Goal: Information Seeking & Learning: Check status

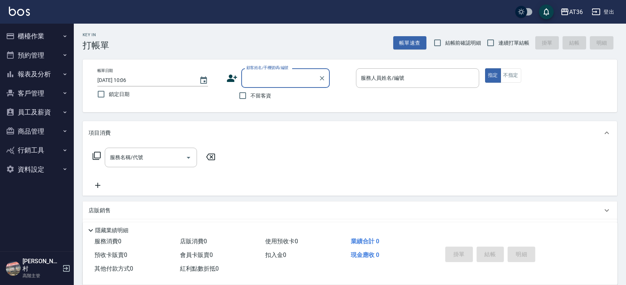
click at [37, 72] on button "報表及分析" at bounding box center [37, 74] width 68 height 19
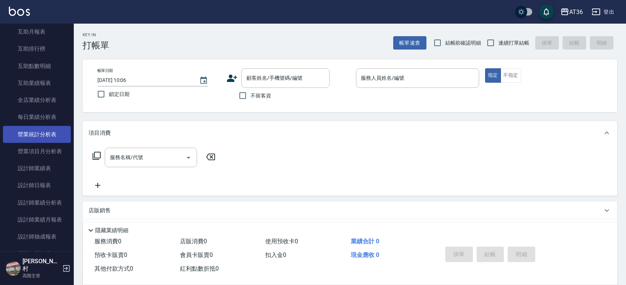
scroll to position [196, 0]
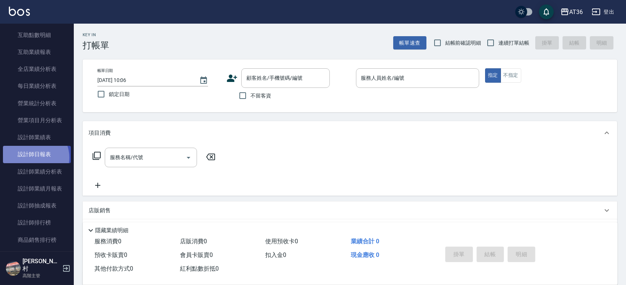
click at [34, 157] on link "設計師日報表" at bounding box center [37, 154] width 68 height 17
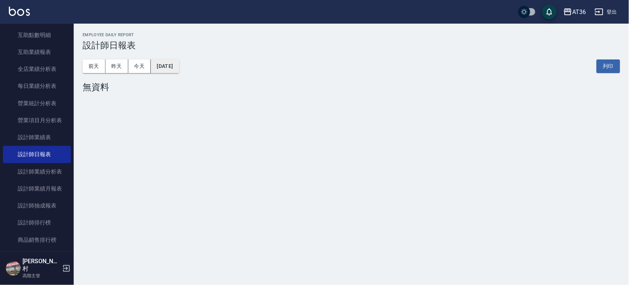
click at [179, 60] on button "[DATE]" at bounding box center [165, 66] width 28 height 14
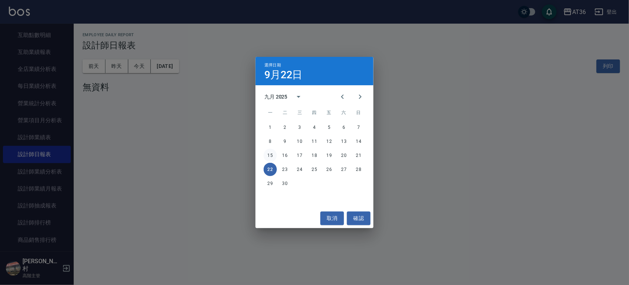
click at [272, 153] on button "15" at bounding box center [270, 155] width 13 height 13
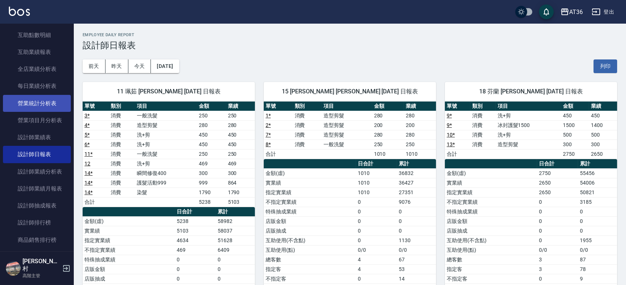
scroll to position [98, 0]
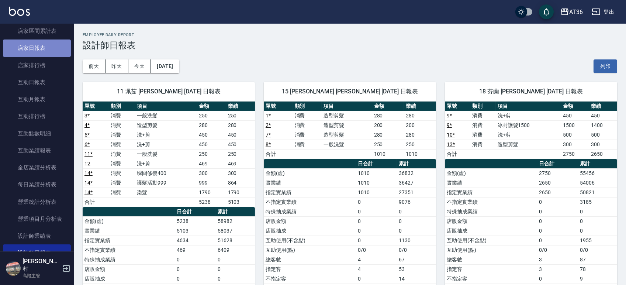
click at [36, 51] on link "店家日報表" at bounding box center [37, 47] width 68 height 17
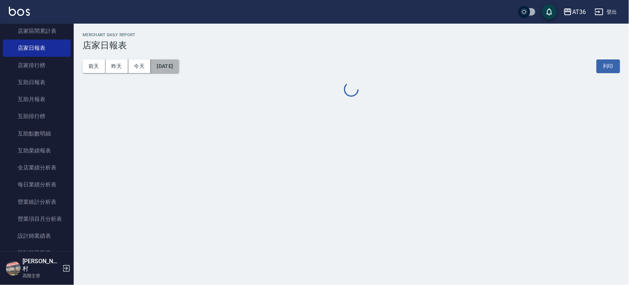
click at [173, 69] on button "[DATE]" at bounding box center [165, 66] width 28 height 14
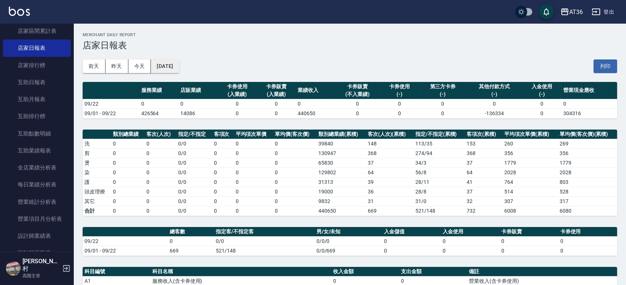
click at [179, 66] on button "[DATE]" at bounding box center [165, 66] width 28 height 14
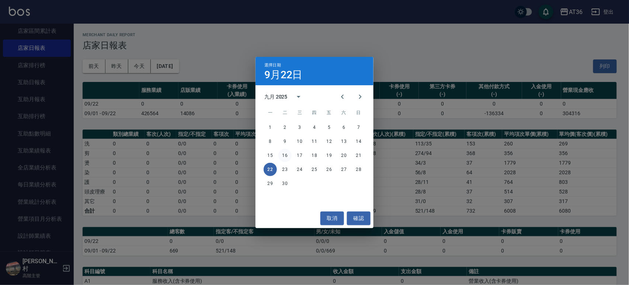
click at [286, 154] on button "16" at bounding box center [284, 155] width 13 height 13
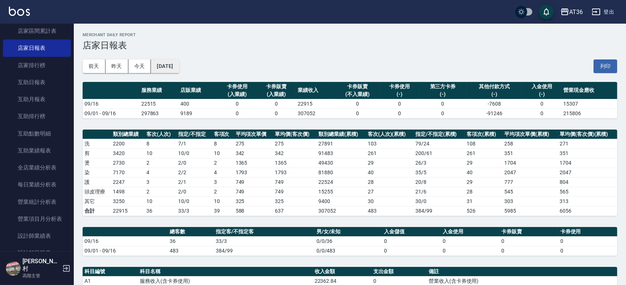
click at [163, 63] on button "[DATE]" at bounding box center [165, 66] width 28 height 14
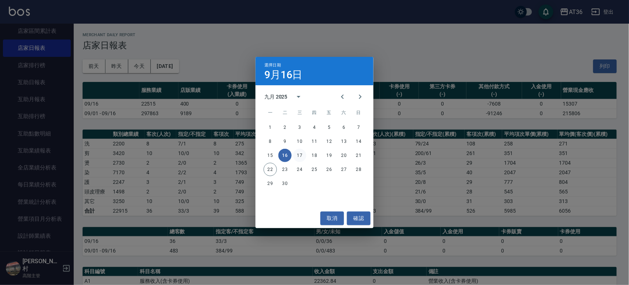
click at [302, 156] on button "17" at bounding box center [299, 155] width 13 height 13
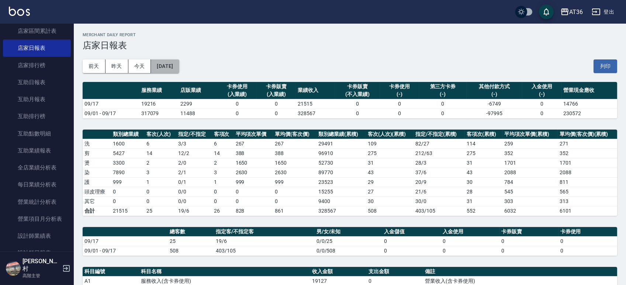
click at [171, 67] on button "[DATE]" at bounding box center [165, 66] width 28 height 14
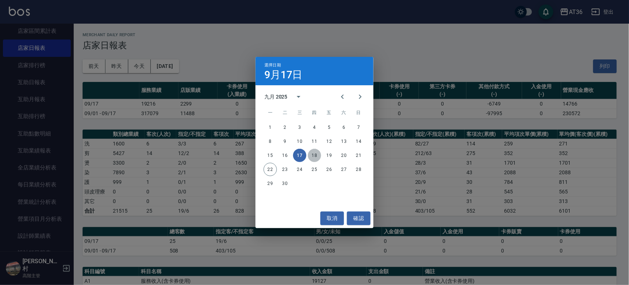
click at [317, 155] on button "18" at bounding box center [314, 155] width 13 height 13
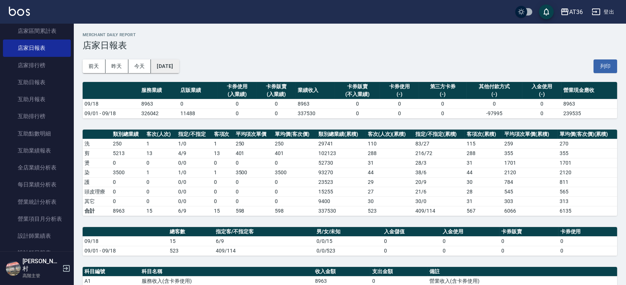
click at [179, 72] on button "[DATE]" at bounding box center [165, 66] width 28 height 14
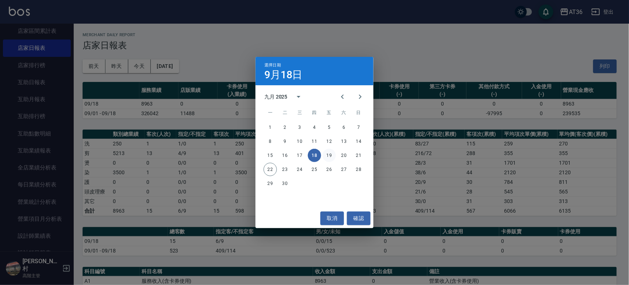
click at [326, 154] on button "19" at bounding box center [329, 155] width 13 height 13
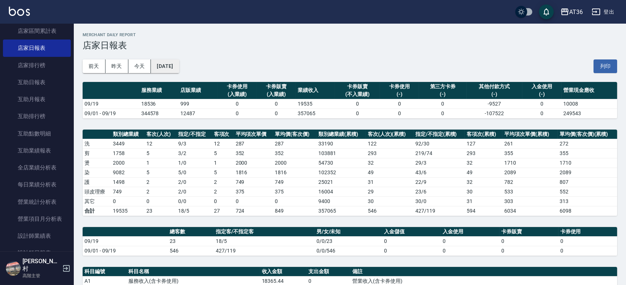
click at [175, 67] on button "[DATE]" at bounding box center [165, 66] width 28 height 14
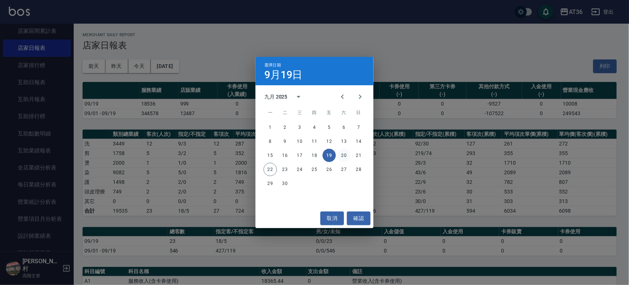
click at [341, 155] on button "20" at bounding box center [343, 155] width 13 height 13
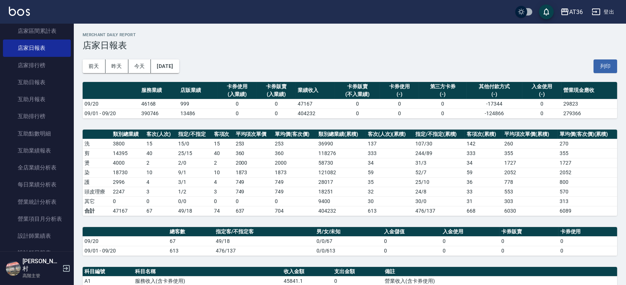
click at [185, 59] on div "[DATE] [DATE] [DATE] [DATE] 列印" at bounding box center [350, 66] width 534 height 31
click at [177, 70] on button "[DATE]" at bounding box center [165, 66] width 28 height 14
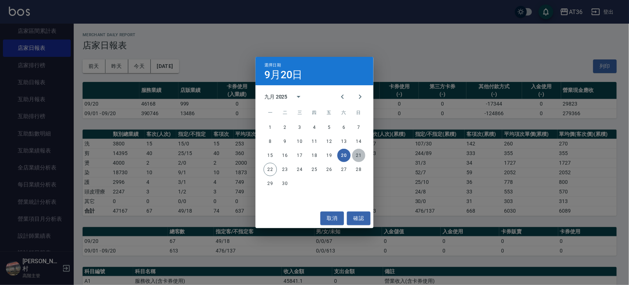
click at [357, 155] on button "21" at bounding box center [358, 155] width 13 height 13
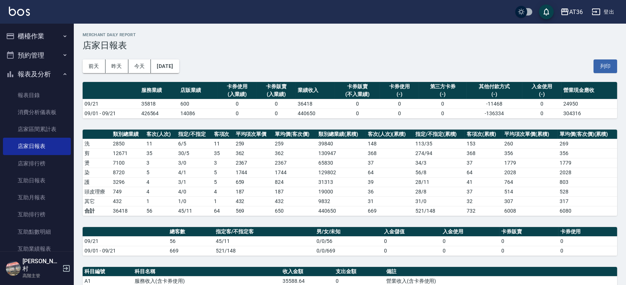
click at [42, 34] on button "櫃檯作業" at bounding box center [37, 36] width 68 height 19
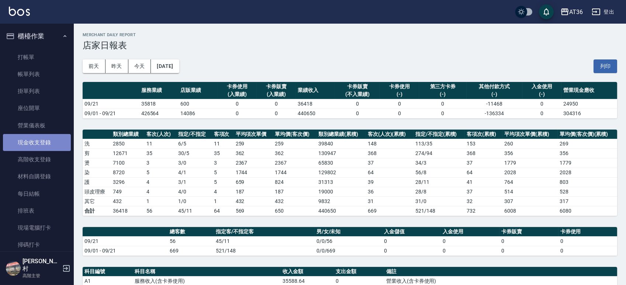
click at [39, 141] on link "現金收支登錄" at bounding box center [37, 142] width 68 height 17
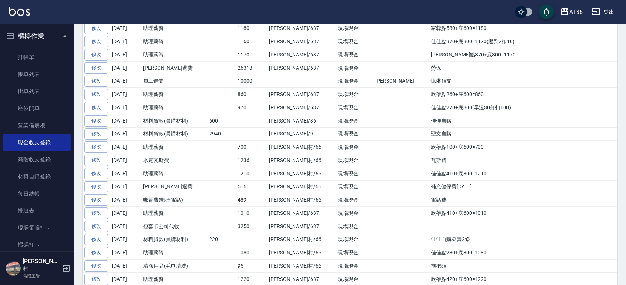
scroll to position [344, 0]
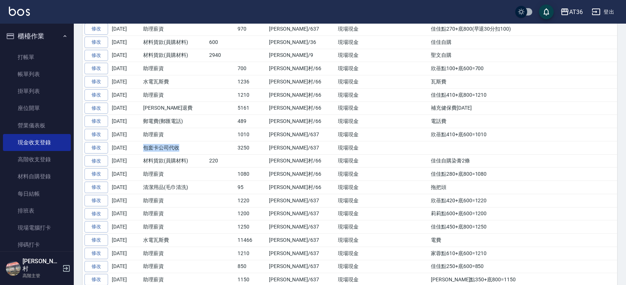
drag, startPoint x: 170, startPoint y: 149, endPoint x: 145, endPoint y: 148, distance: 24.7
click at [145, 148] on td "包套卡公司代收" at bounding box center [174, 147] width 66 height 13
copy td "包套卡公司代收"
click at [429, 139] on td "欣蓓點410+底600=1010" at bounding box center [523, 134] width 188 height 13
drag, startPoint x: 402, startPoint y: 134, endPoint x: 373, endPoint y: 135, distance: 28.8
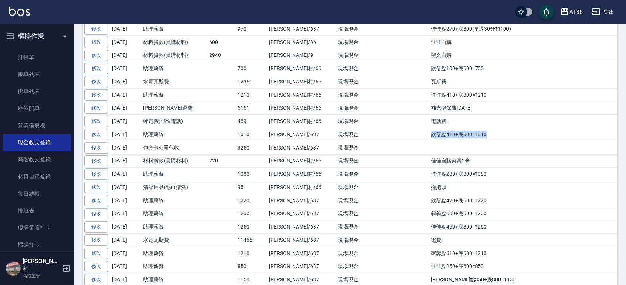
click at [429, 135] on td "欣蓓點410+底600=1010" at bounding box center [523, 134] width 188 height 13
copy td "欣蓓點410+底600=1010"
click at [429, 125] on td "電話費" at bounding box center [523, 121] width 188 height 13
drag, startPoint x: 398, startPoint y: 125, endPoint x: 372, endPoint y: 125, distance: 25.8
click at [429, 125] on td "電話費" at bounding box center [523, 121] width 188 height 13
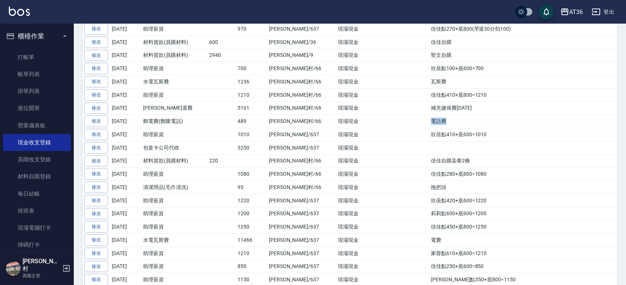
copy td "電話費"
click at [429, 112] on td "補充健保費[DATE]" at bounding box center [523, 107] width 188 height 13
drag, startPoint x: 423, startPoint y: 110, endPoint x: 374, endPoint y: 110, distance: 48.7
click at [429, 110] on td "補充健保費[DATE]" at bounding box center [523, 107] width 188 height 13
copy td "補充健保費[DATE]"
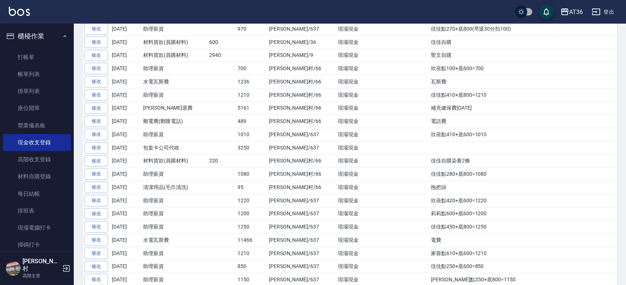
click at [447, 93] on td "佳佳點410+底800=1210" at bounding box center [523, 94] width 188 height 13
drag, startPoint x: 437, startPoint y: 95, endPoint x: 370, endPoint y: 98, distance: 66.8
click at [370, 98] on tr "修改 [DATE] 助理薪資 1210 [PERSON_NAME][GEOGRAPHIC_DATA]/66 現場現金 佳佳點410+底800=1210" at bounding box center [350, 94] width 534 height 13
copy tr "佳佳點410+底800=1210"
click at [373, 89] on td at bounding box center [401, 94] width 56 height 13
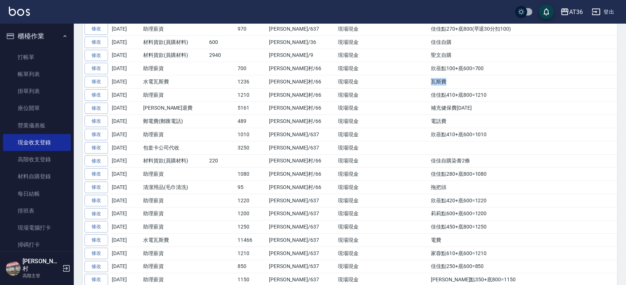
drag, startPoint x: 393, startPoint y: 83, endPoint x: 372, endPoint y: 83, distance: 21.0
click at [372, 83] on tr "修改 [DATE] 水電瓦斯費 1236 [PERSON_NAME][GEOGRAPHIC_DATA]/66 現場現金 瓦斯費" at bounding box center [350, 81] width 534 height 13
copy tr "瓦斯費"
click at [429, 70] on td "欣蓓點100+底600=700" at bounding box center [523, 68] width 188 height 13
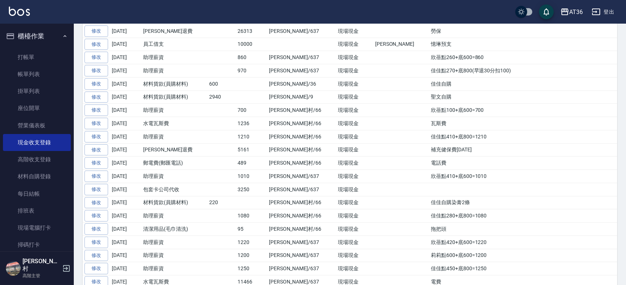
scroll to position [246, 0]
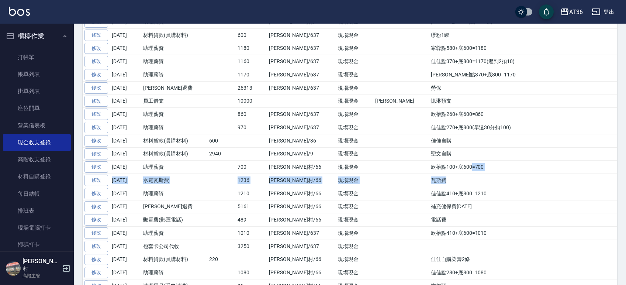
drag, startPoint x: 415, startPoint y: 173, endPoint x: 412, endPoint y: 172, distance: 4.0
click at [433, 167] on td "欣蓓點100+底600=700" at bounding box center [523, 166] width 188 height 13
drag, startPoint x: 414, startPoint y: 168, endPoint x: 372, endPoint y: 167, distance: 42.4
click at [429, 167] on td "欣蓓點100+底600=700" at bounding box center [523, 166] width 188 height 13
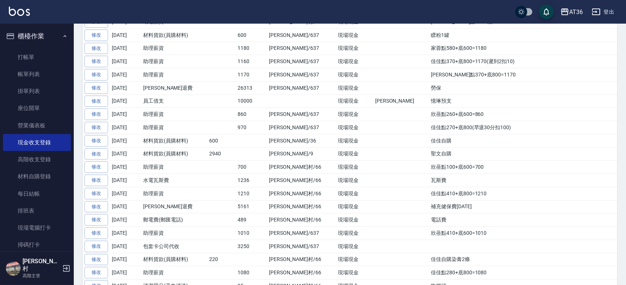
copy td "欣蓓點100+底600=700"
click at [429, 152] on td "聖文自購" at bounding box center [523, 153] width 188 height 13
drag, startPoint x: 403, startPoint y: 153, endPoint x: 373, endPoint y: 152, distance: 29.5
click at [429, 152] on td "聖文自購" at bounding box center [523, 153] width 188 height 13
copy td "聖文自購"
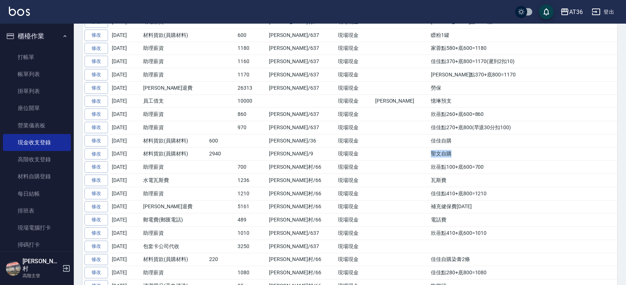
click at [429, 154] on td "聖文自購" at bounding box center [523, 153] width 188 height 13
drag, startPoint x: 404, startPoint y: 139, endPoint x: 374, endPoint y: 141, distance: 30.3
click at [429, 141] on td "佳佳自購" at bounding box center [523, 140] width 188 height 13
copy td "佳佳自購"
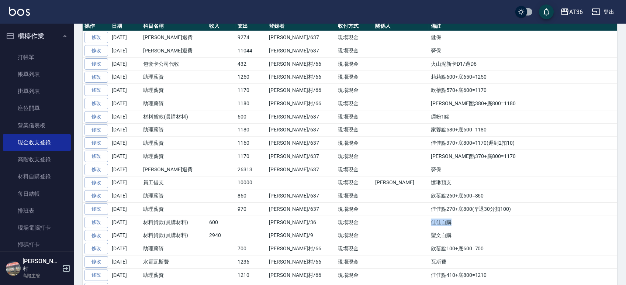
scroll to position [196, 0]
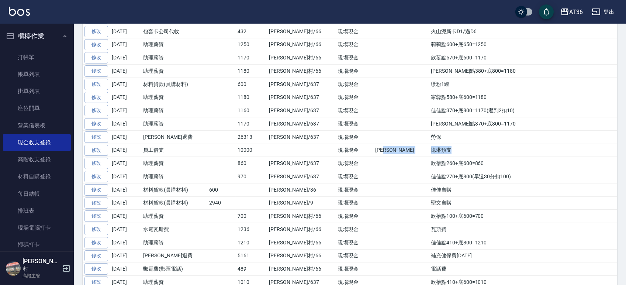
drag, startPoint x: 396, startPoint y: 149, endPoint x: 369, endPoint y: 152, distance: 27.0
click at [369, 152] on tr "修改 [DATE] 員工借支 10000 現場現金 [PERSON_NAME]預支" at bounding box center [350, 149] width 534 height 13
copy tr "[PERSON_NAME]預支"
click at [429, 141] on td "勞保" at bounding box center [523, 136] width 188 height 13
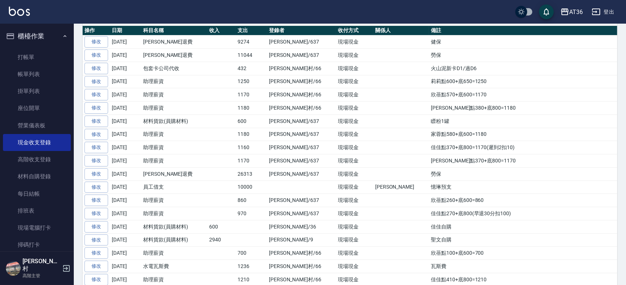
scroll to position [147, 0]
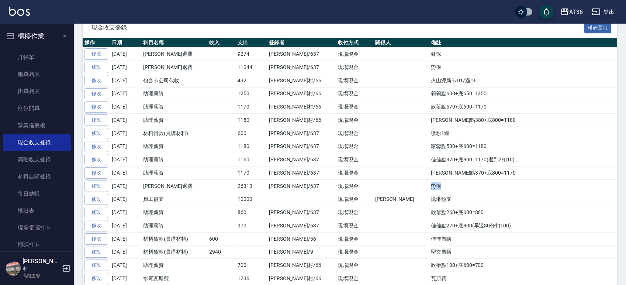
drag, startPoint x: 381, startPoint y: 186, endPoint x: 375, endPoint y: 186, distance: 5.9
click at [429, 186] on td "勞保" at bounding box center [523, 185] width 188 height 13
click at [429, 173] on td "[PERSON_NAME]點370+底800=1170" at bounding box center [523, 172] width 188 height 13
drag, startPoint x: 432, startPoint y: 173, endPoint x: 373, endPoint y: 173, distance: 58.6
click at [429, 173] on td "[PERSON_NAME]點370+底800=1170" at bounding box center [523, 172] width 188 height 13
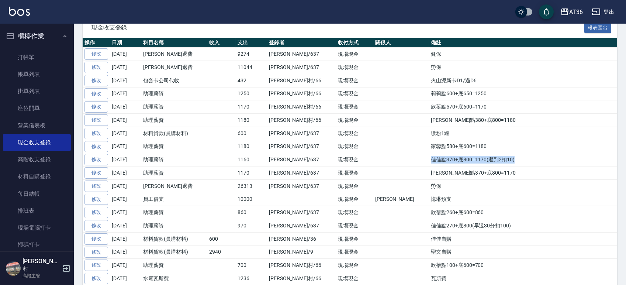
drag, startPoint x: 458, startPoint y: 161, endPoint x: 373, endPoint y: 161, distance: 85.5
click at [429, 161] on td "佳佳點370+底800=1170(遲到2扣10)" at bounding box center [523, 159] width 188 height 13
drag, startPoint x: 432, startPoint y: 143, endPoint x: 373, endPoint y: 142, distance: 59.0
click at [429, 142] on td "家蓉點580+底600=1180" at bounding box center [523, 146] width 188 height 13
click at [429, 134] on td "瞟粉1罐" at bounding box center [523, 132] width 188 height 13
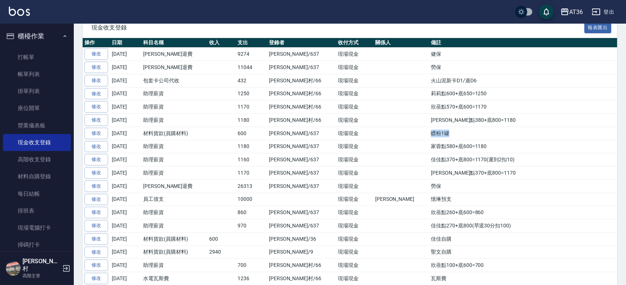
drag, startPoint x: 403, startPoint y: 133, endPoint x: 276, endPoint y: 161, distance: 129.5
click at [429, 133] on td "瞟粉1罐" at bounding box center [523, 132] width 188 height 13
click at [439, 117] on td "[PERSON_NAME]點380+底800=1180" at bounding box center [523, 120] width 188 height 13
drag, startPoint x: 443, startPoint y: 114, endPoint x: 373, endPoint y: 119, distance: 69.5
click at [429, 119] on td "[PERSON_NAME]點380+底800=1180" at bounding box center [523, 120] width 188 height 13
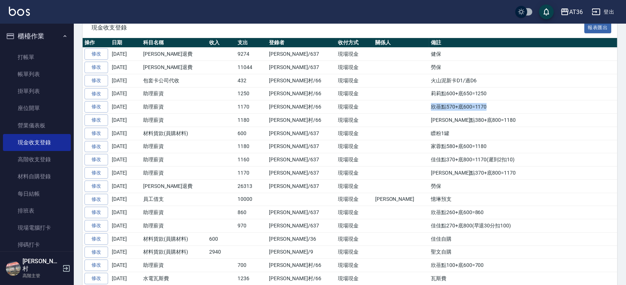
drag, startPoint x: 432, startPoint y: 107, endPoint x: 369, endPoint y: 107, distance: 63.8
click at [369, 107] on tr "修改 [DATE] 助理薪資 1170 [PERSON_NAME][GEOGRAPHIC_DATA]/66 現場現金 欣蓓點570+底600=1170" at bounding box center [350, 106] width 534 height 13
drag, startPoint x: 431, startPoint y: 94, endPoint x: 372, endPoint y: 93, distance: 59.0
click at [429, 93] on td "莉莉點600+底650=1250" at bounding box center [523, 93] width 188 height 13
click at [429, 82] on td "火山泥新卡D1/過D6" at bounding box center [523, 80] width 188 height 13
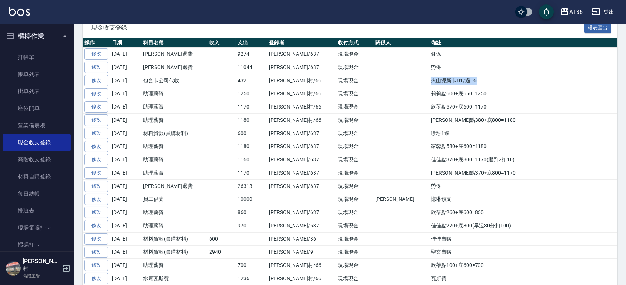
drag, startPoint x: 425, startPoint y: 80, endPoint x: 373, endPoint y: 80, distance: 51.6
click at [429, 80] on td "火山泥新卡D1/過D6" at bounding box center [523, 80] width 188 height 13
click at [373, 74] on td at bounding box center [401, 80] width 56 height 13
drag, startPoint x: 384, startPoint y: 54, endPoint x: 379, endPoint y: 54, distance: 4.8
click at [429, 54] on td "健保" at bounding box center [523, 54] width 188 height 13
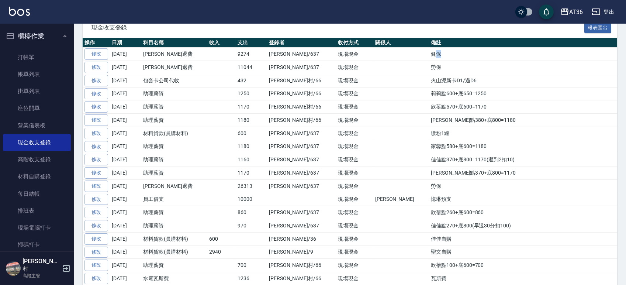
click at [429, 54] on td "健保" at bounding box center [523, 54] width 188 height 13
drag, startPoint x: 387, startPoint y: 54, endPoint x: 376, endPoint y: 54, distance: 11.1
click at [429, 54] on td "健保" at bounding box center [523, 54] width 188 height 13
click at [35, 52] on link "打帳單" at bounding box center [37, 57] width 68 height 17
